Goal: Information Seeking & Learning: Check status

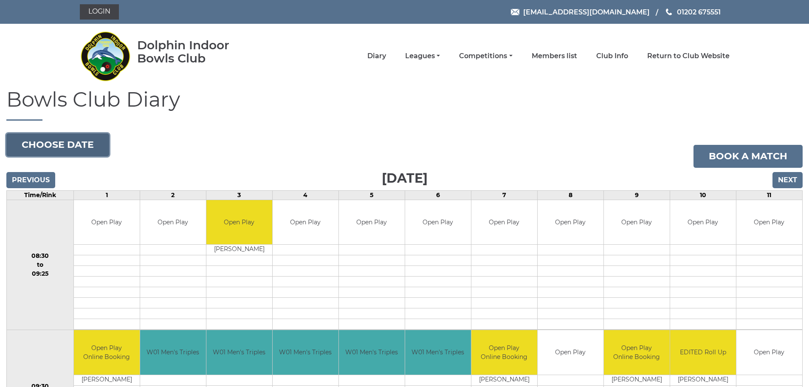
click at [76, 150] on button "Choose date" at bounding box center [57, 144] width 103 height 23
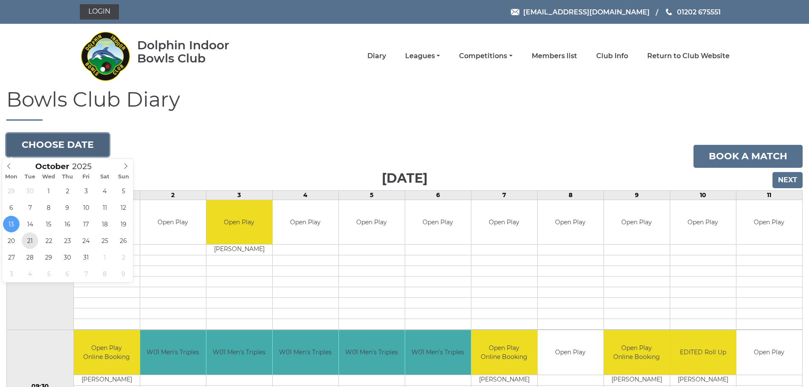
type input "2025-10-21"
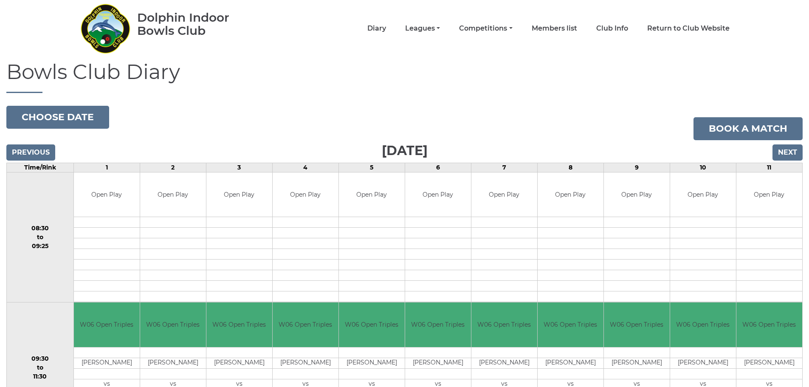
scroll to position [42, 0]
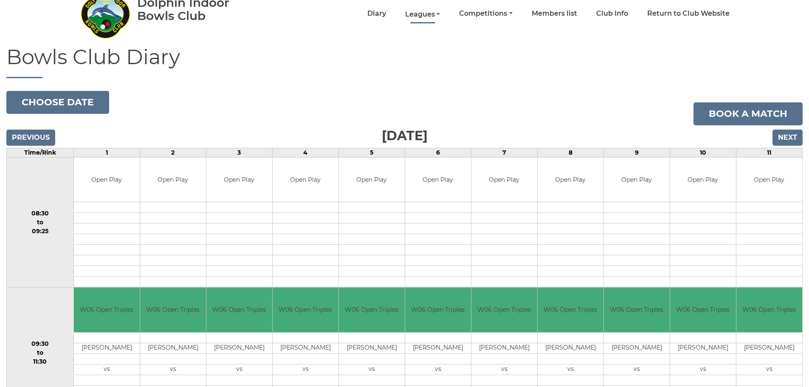
click at [426, 13] on link "Leagues" at bounding box center [422, 14] width 35 height 9
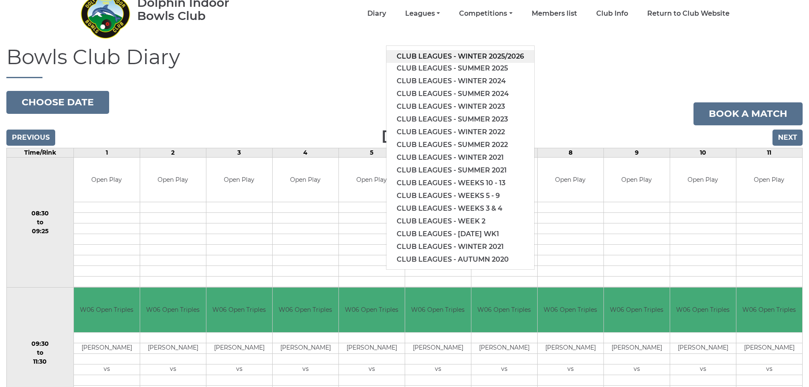
click at [442, 58] on link "Club leagues - Winter 2025/2026" at bounding box center [461, 56] width 148 height 13
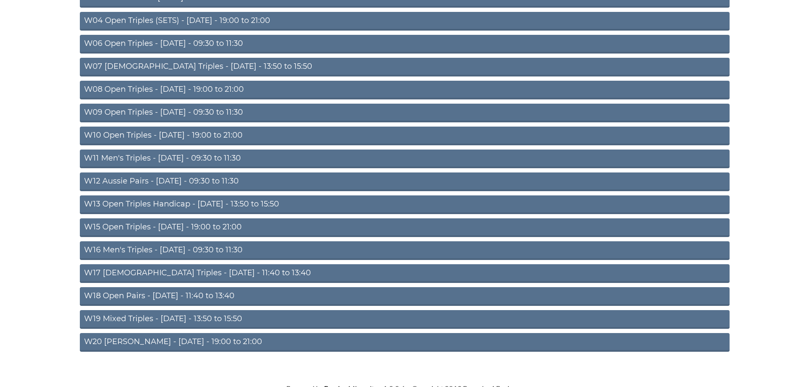
scroll to position [206, 0]
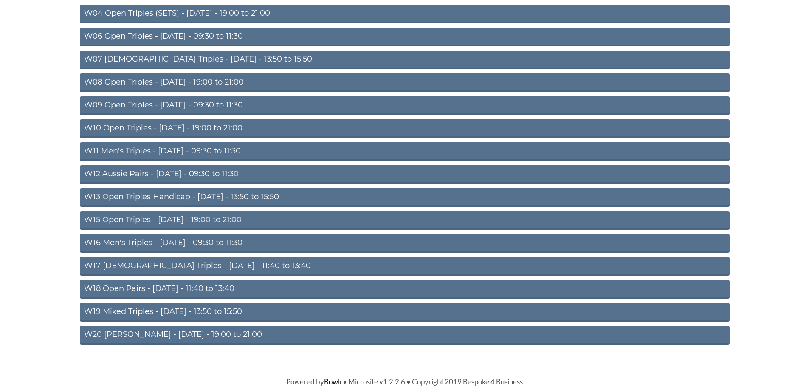
click at [180, 243] on link "W16 Men's Triples - Friday - 09:30 to 11:30" at bounding box center [405, 243] width 650 height 19
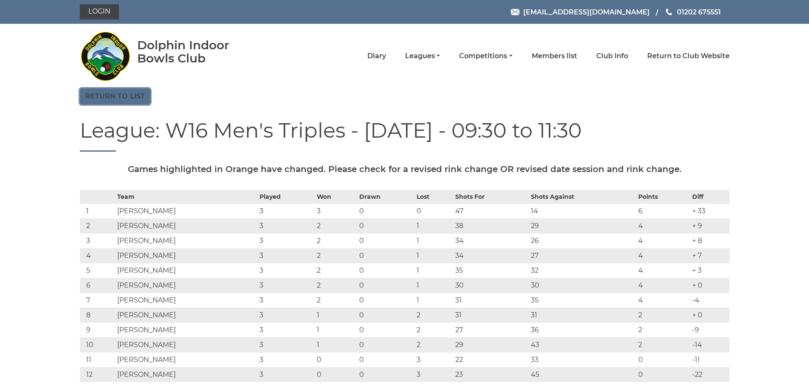
click at [122, 100] on link "Return to list" at bounding box center [115, 96] width 71 height 16
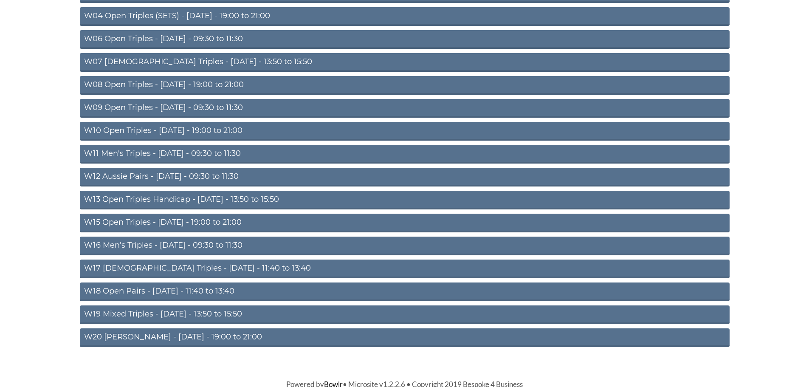
scroll to position [206, 0]
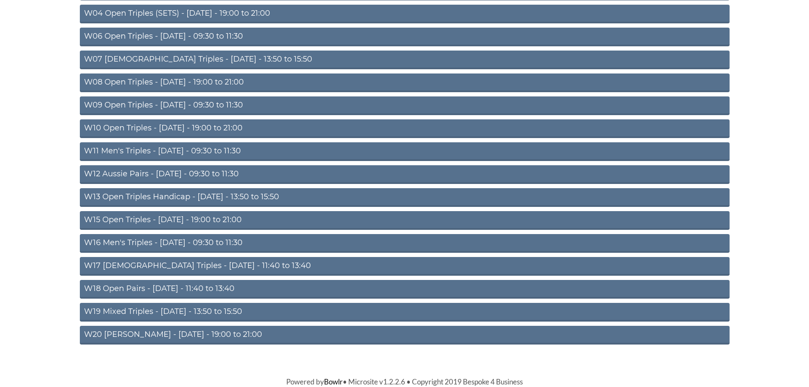
click at [133, 286] on link "W18 Open Pairs - Friday - 11:40 to 13:40" at bounding box center [405, 289] width 650 height 19
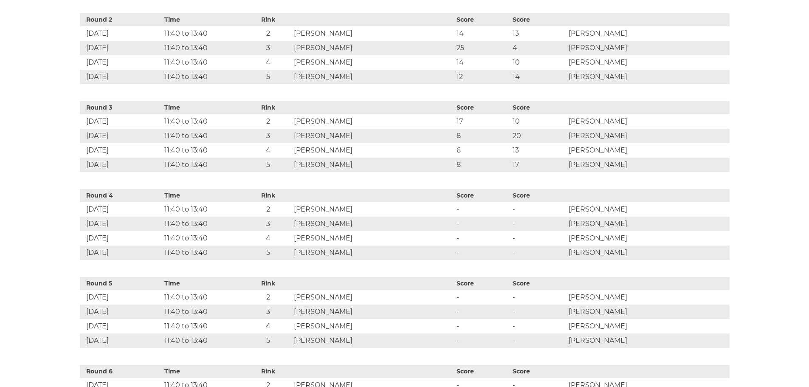
scroll to position [467, 0]
click at [567, 288] on th "Score" at bounding box center [539, 283] width 56 height 13
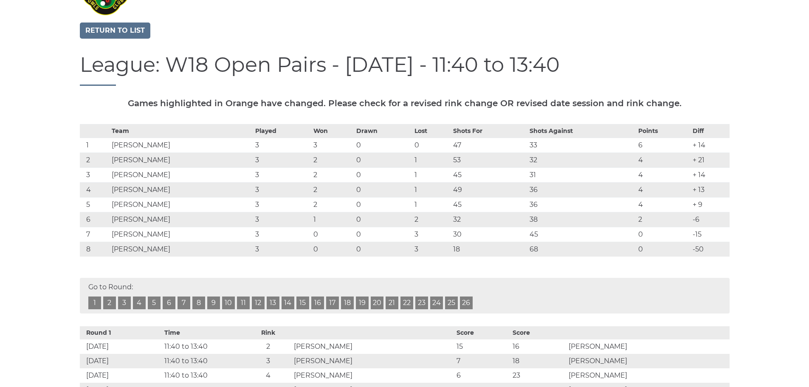
scroll to position [0, 0]
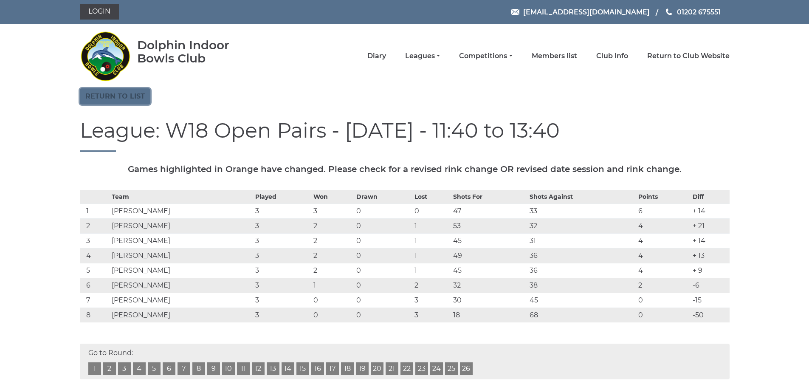
click at [134, 93] on link "Return to list" at bounding box center [115, 96] width 71 height 16
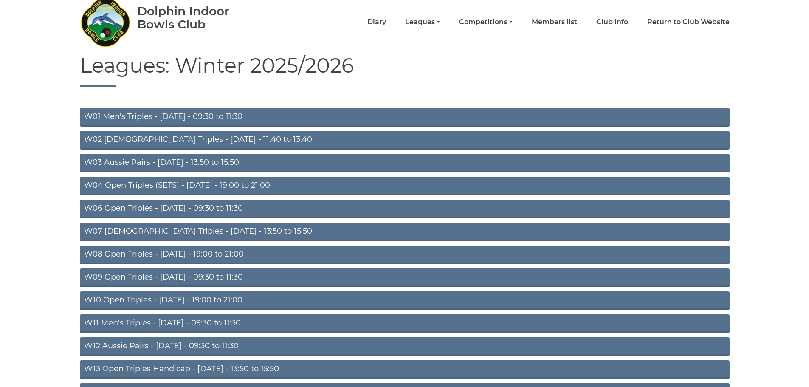
scroll to position [206, 0]
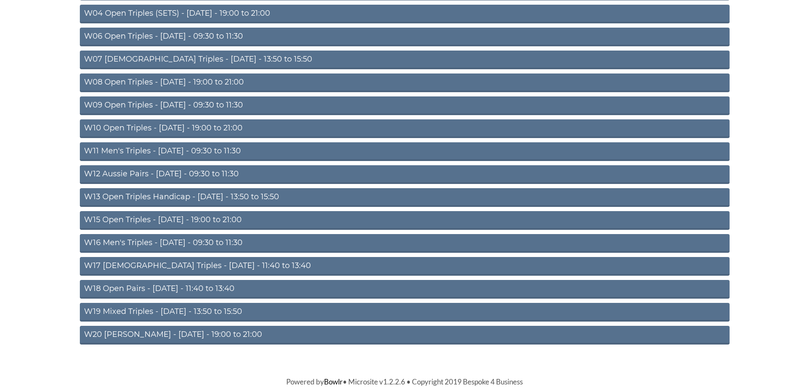
click at [172, 217] on link "W15 Open Triples - Thursday - 19:00 to 21:00" at bounding box center [405, 220] width 650 height 19
